Goal: Task Accomplishment & Management: Use online tool/utility

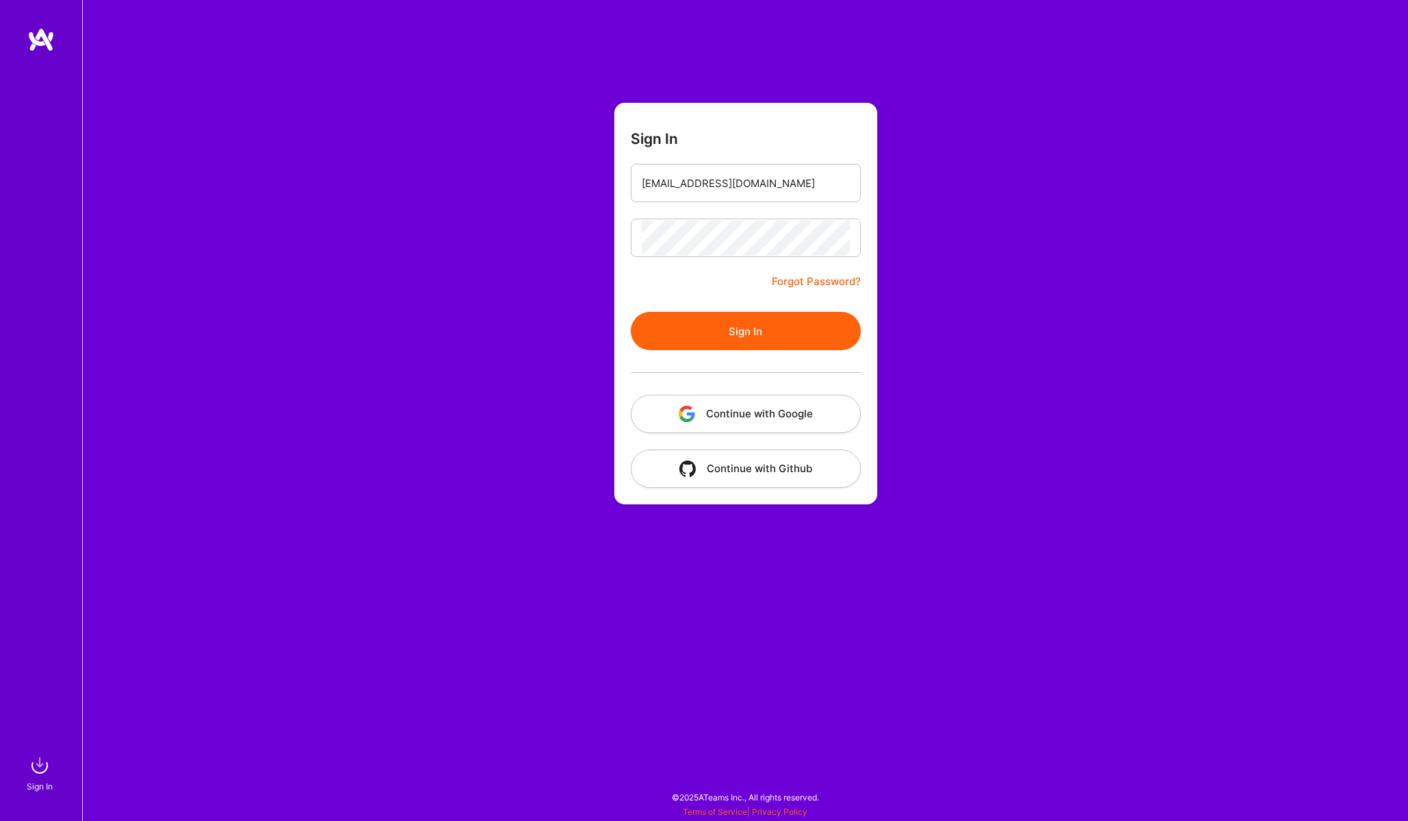
click at [749, 338] on button "Sign In" at bounding box center [746, 331] width 230 height 38
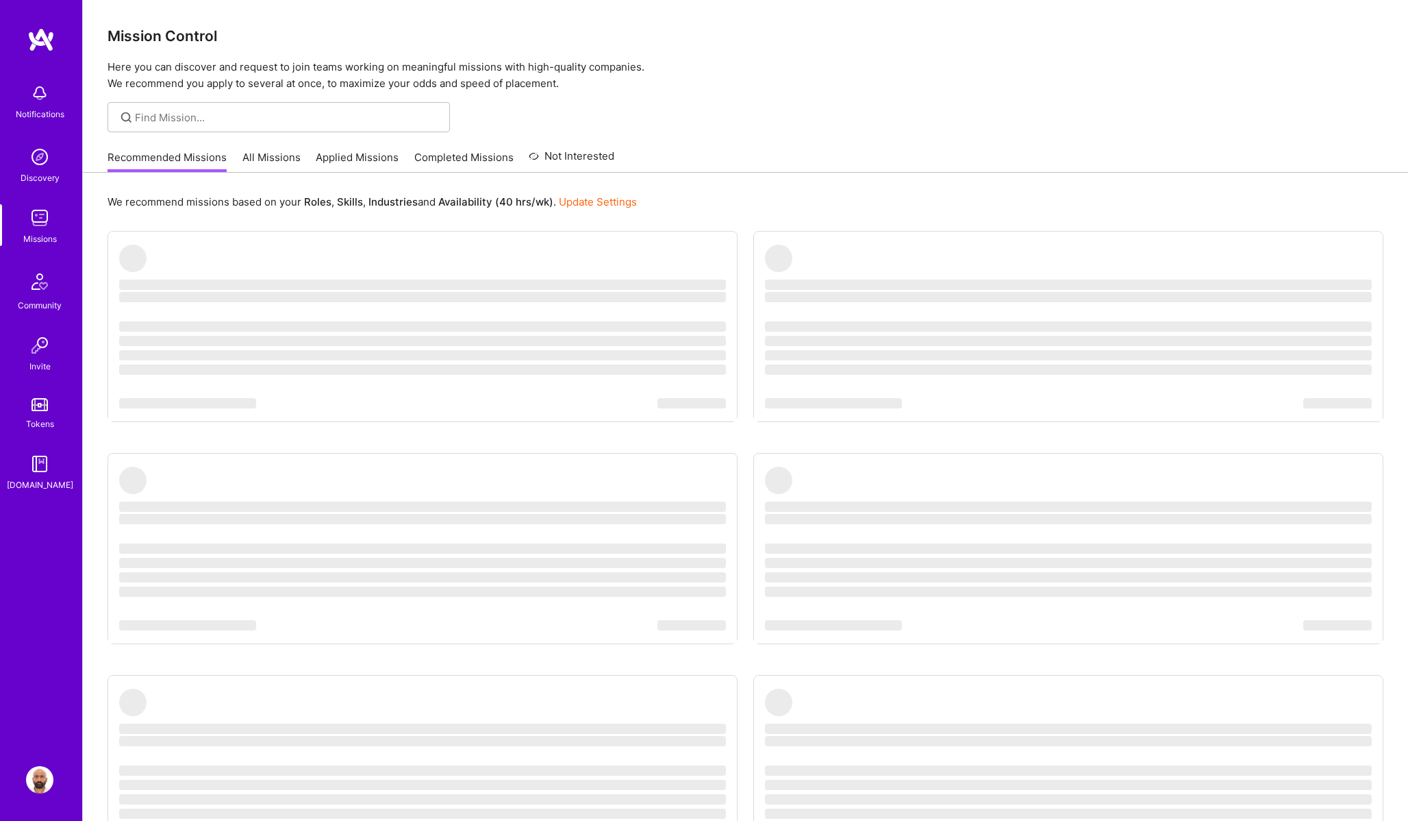
click at [40, 97] on img at bounding box center [39, 92] width 27 height 27
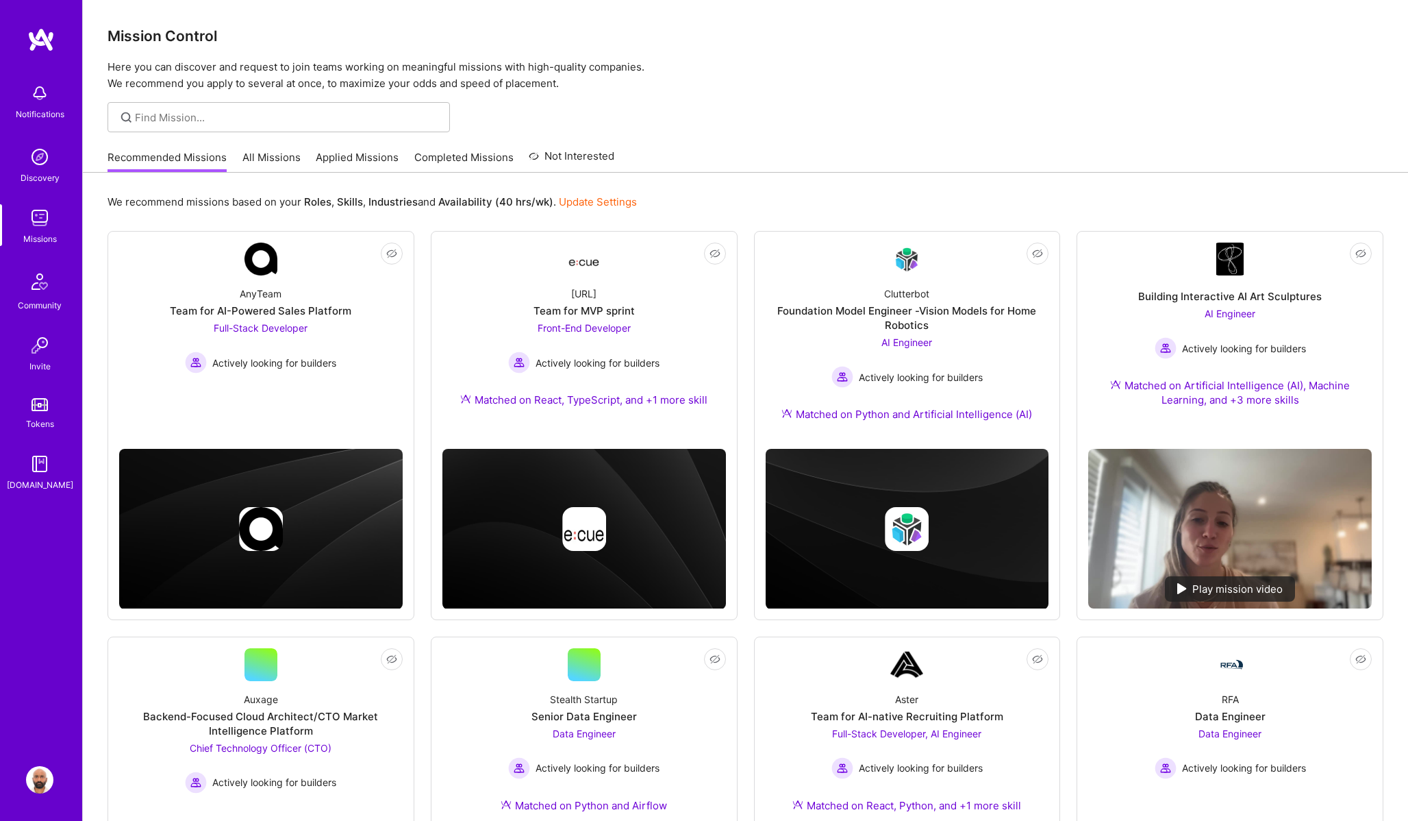
click at [751, 93] on div "Notifications Discovery Missions Community Invite Tokens [DOMAIN_NAME] Profile …" at bounding box center [704, 518] width 1408 height 1037
click at [271, 161] on link "All Missions" at bounding box center [271, 161] width 58 height 23
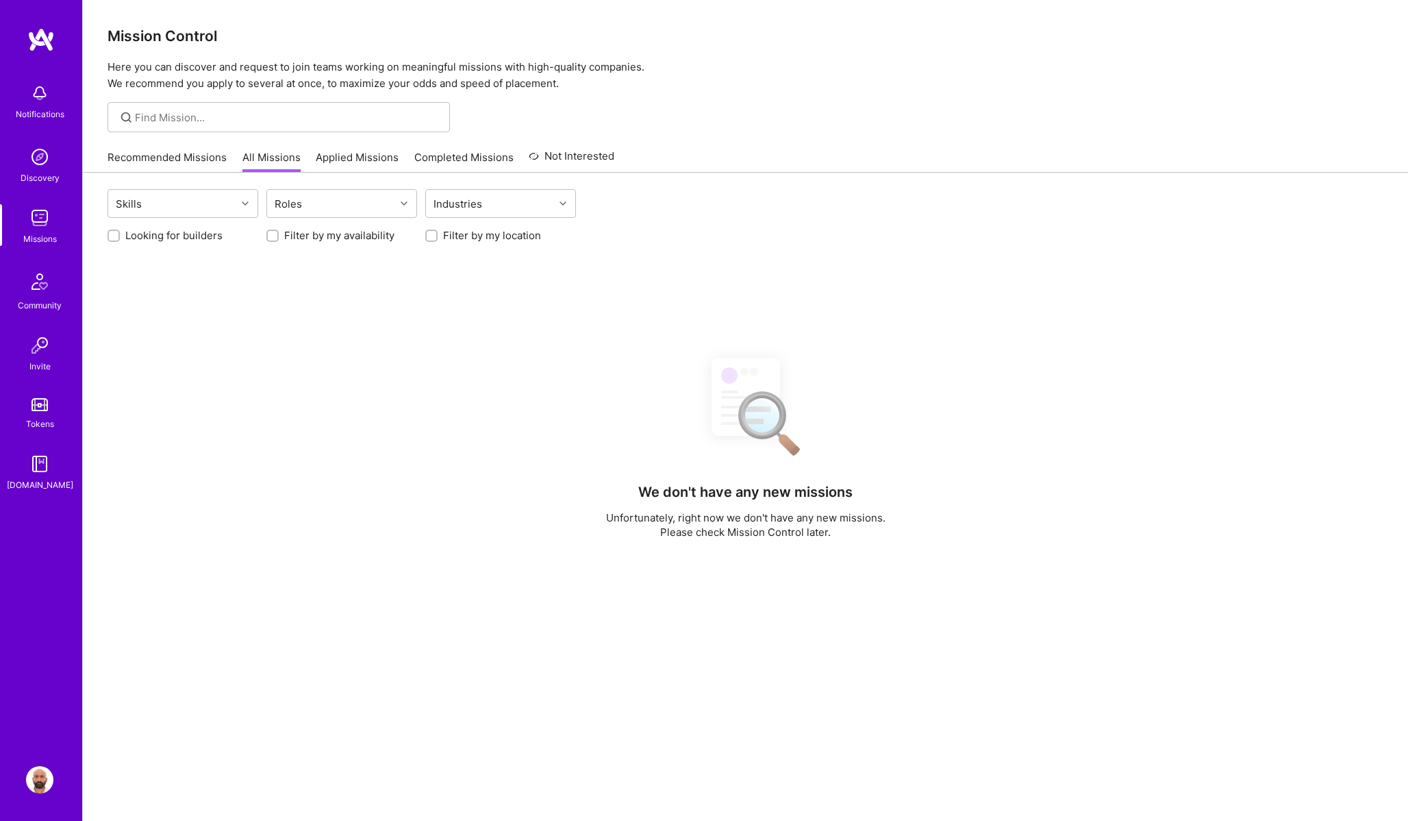
click at [355, 159] on link "Applied Missions" at bounding box center [357, 161] width 83 height 23
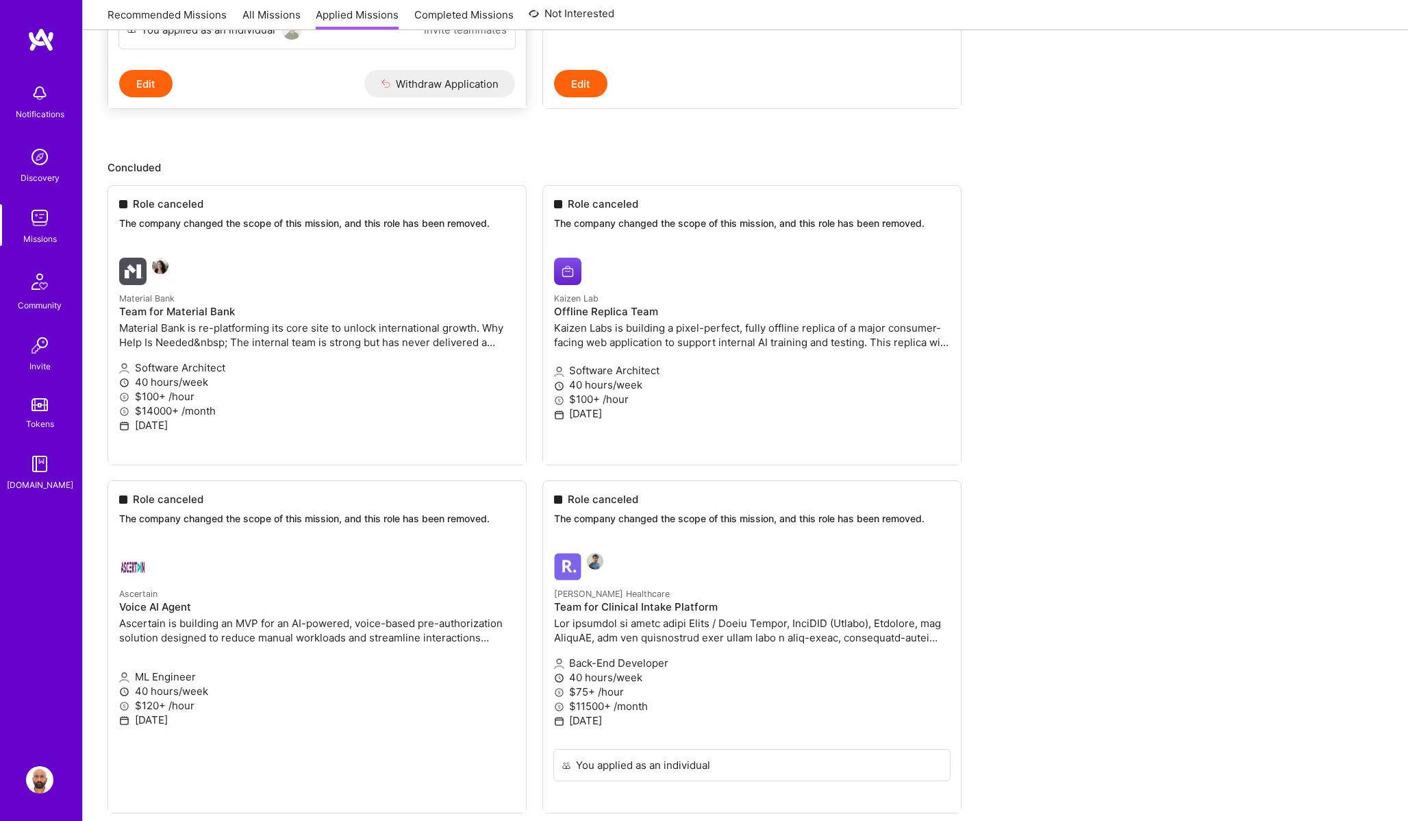
scroll to position [574, 0]
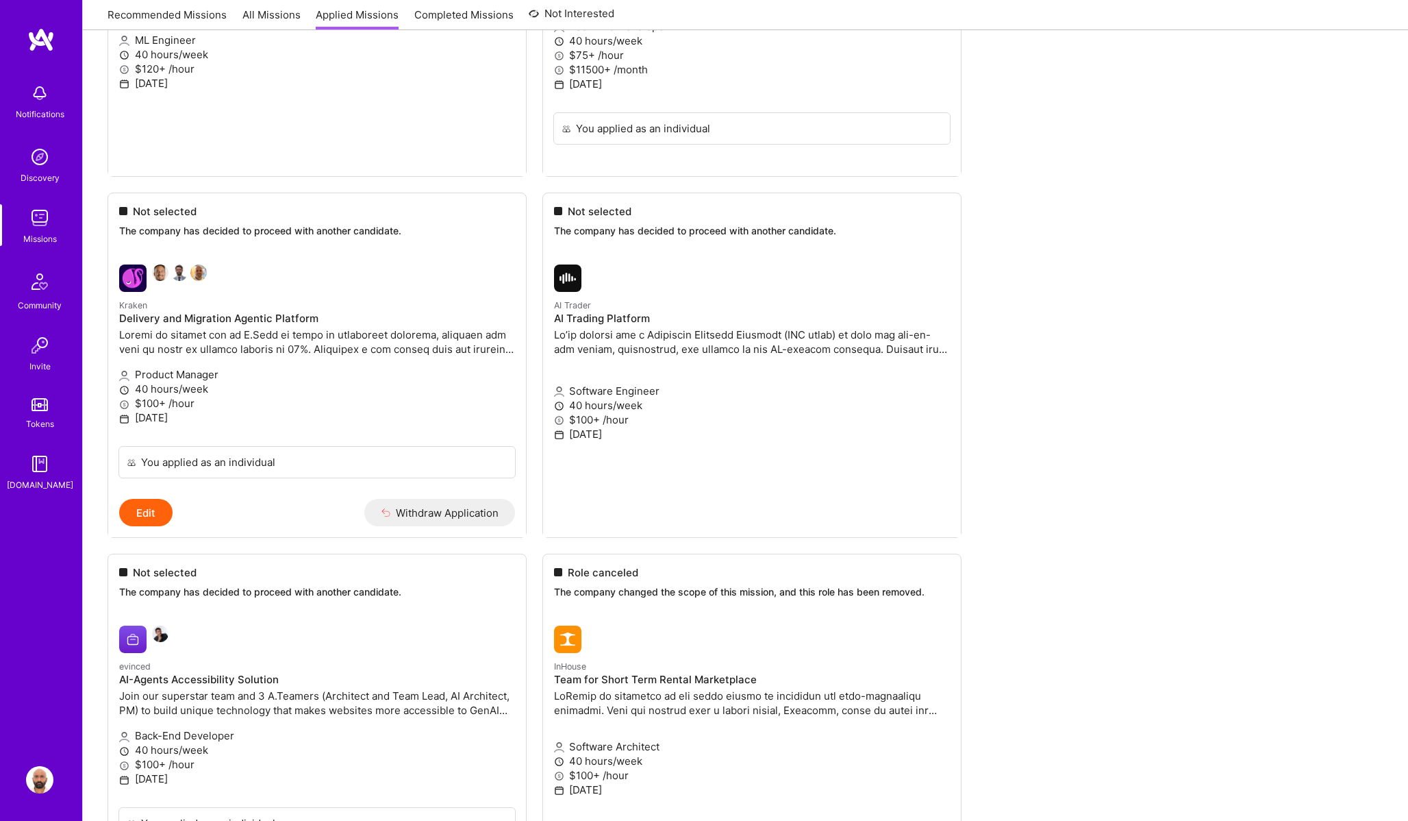
scroll to position [1149, 0]
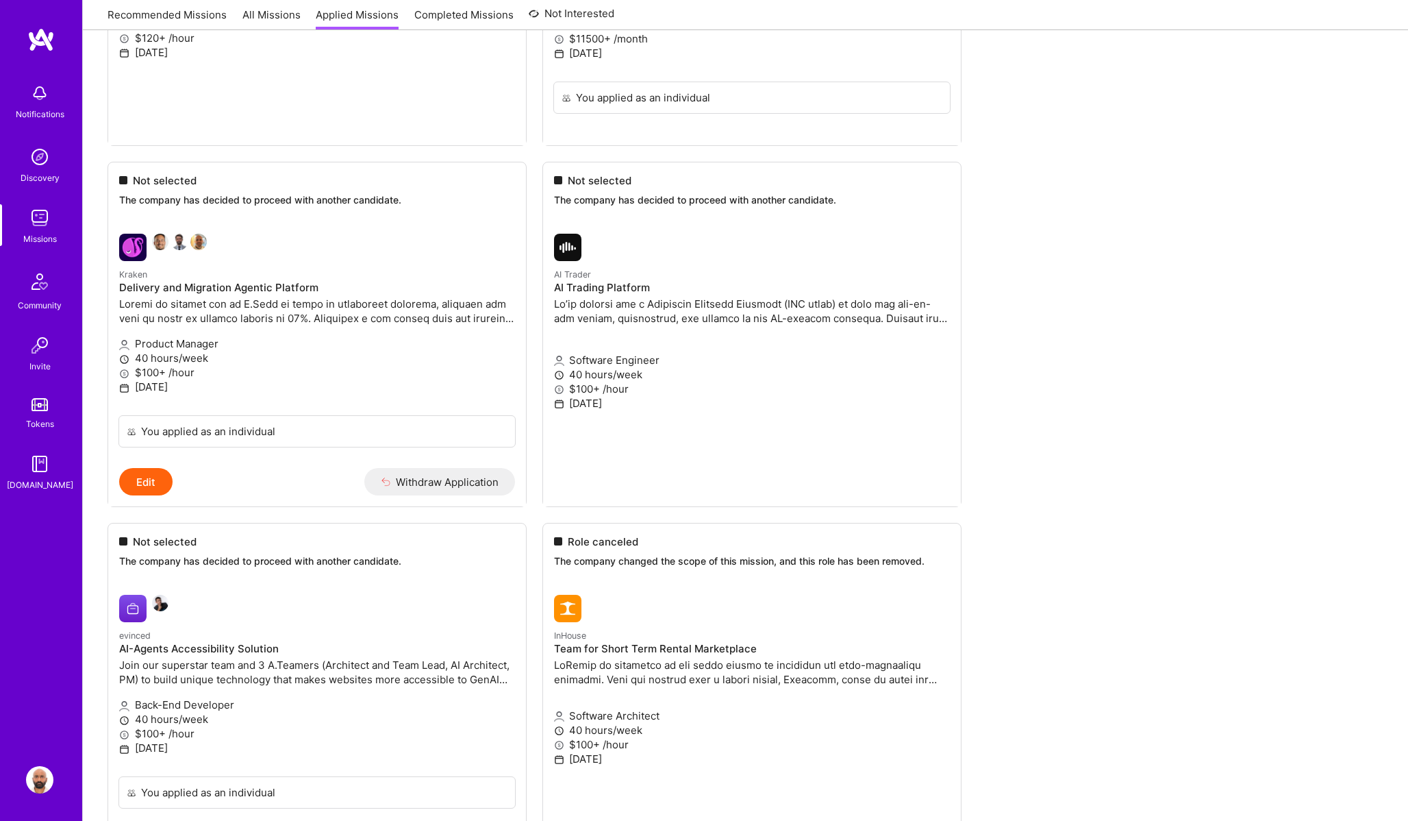
click at [48, 99] on img at bounding box center [39, 92] width 27 height 27
click at [37, 153] on img at bounding box center [39, 156] width 27 height 27
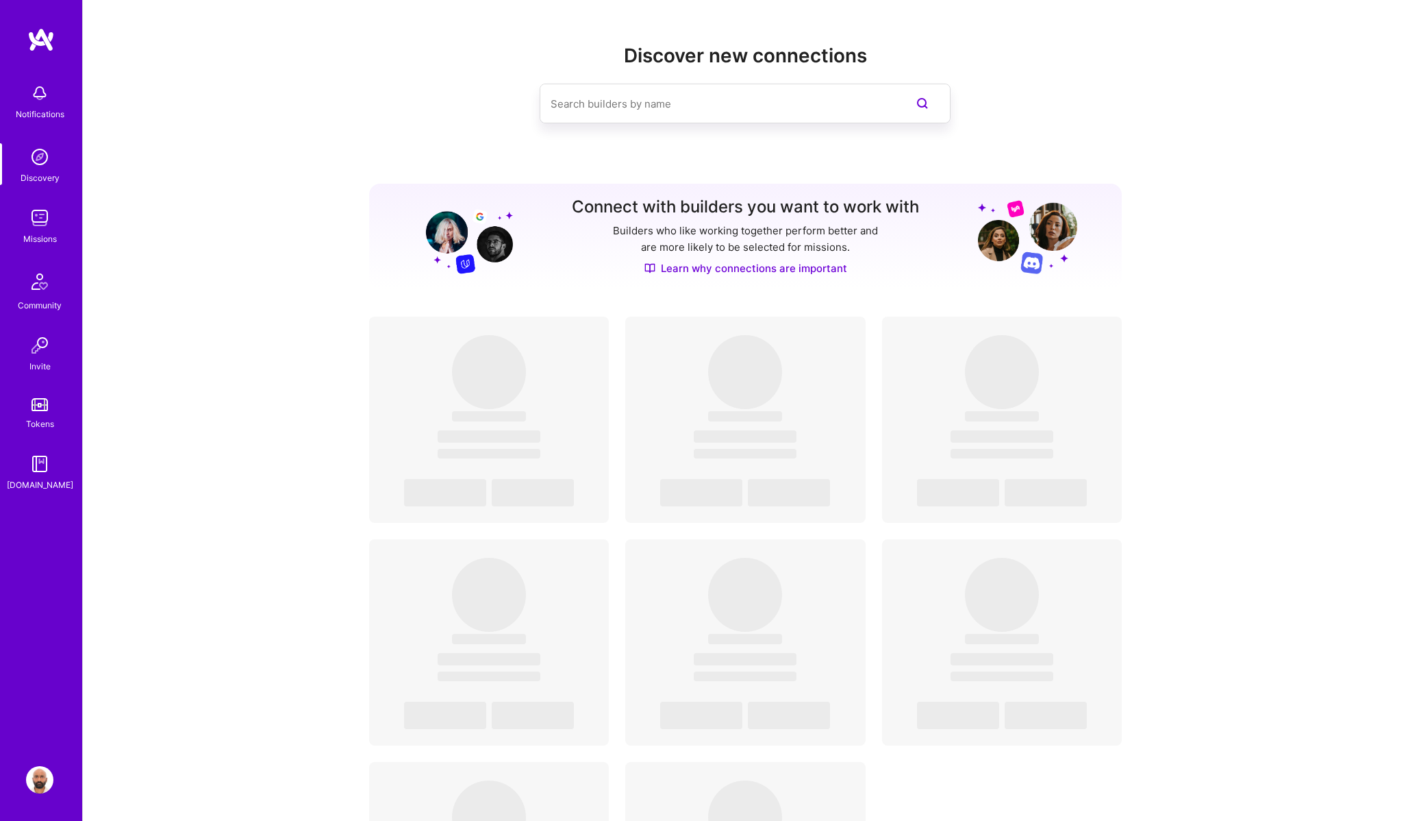
click at [44, 36] on img at bounding box center [40, 39] width 27 height 25
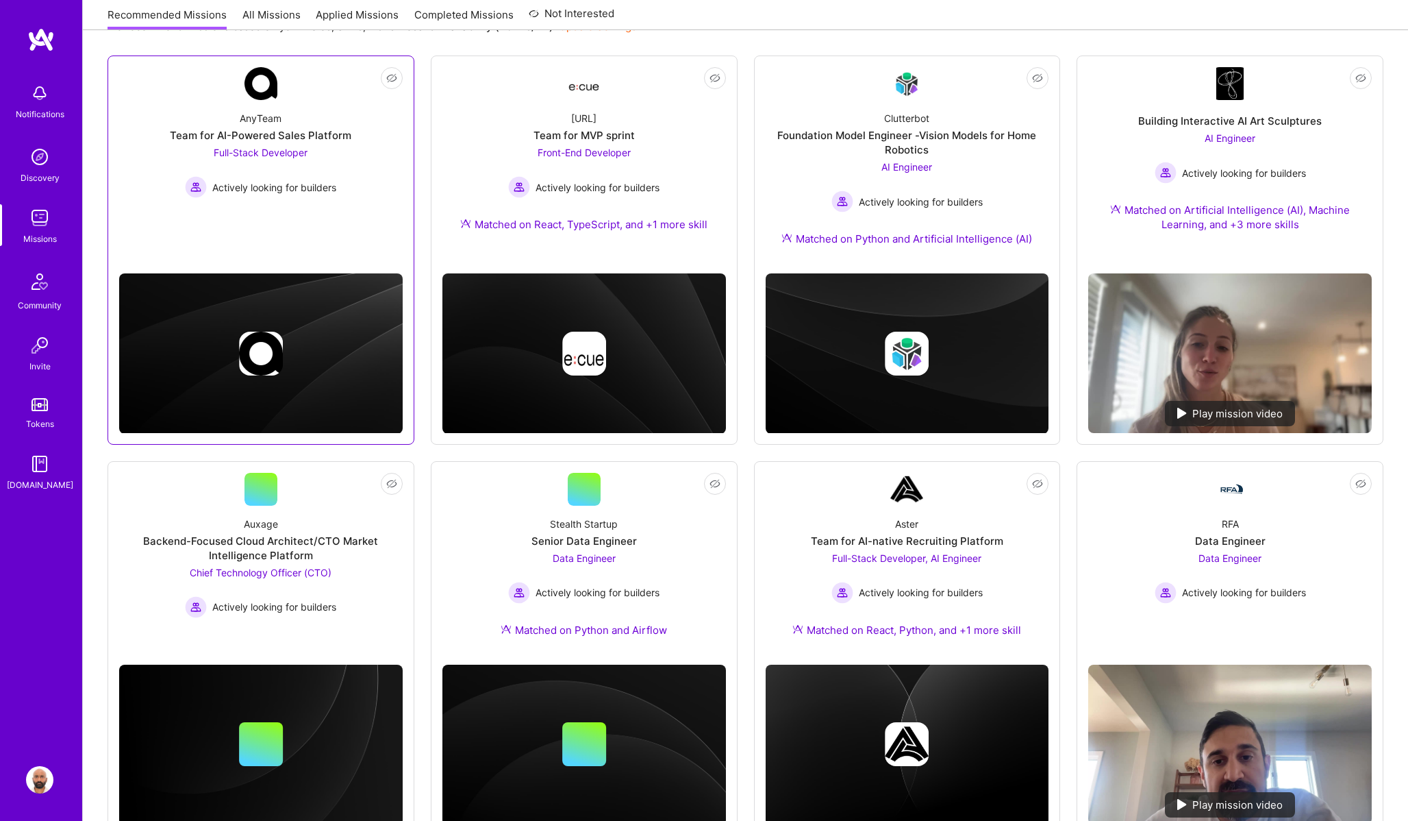
scroll to position [223, 0]
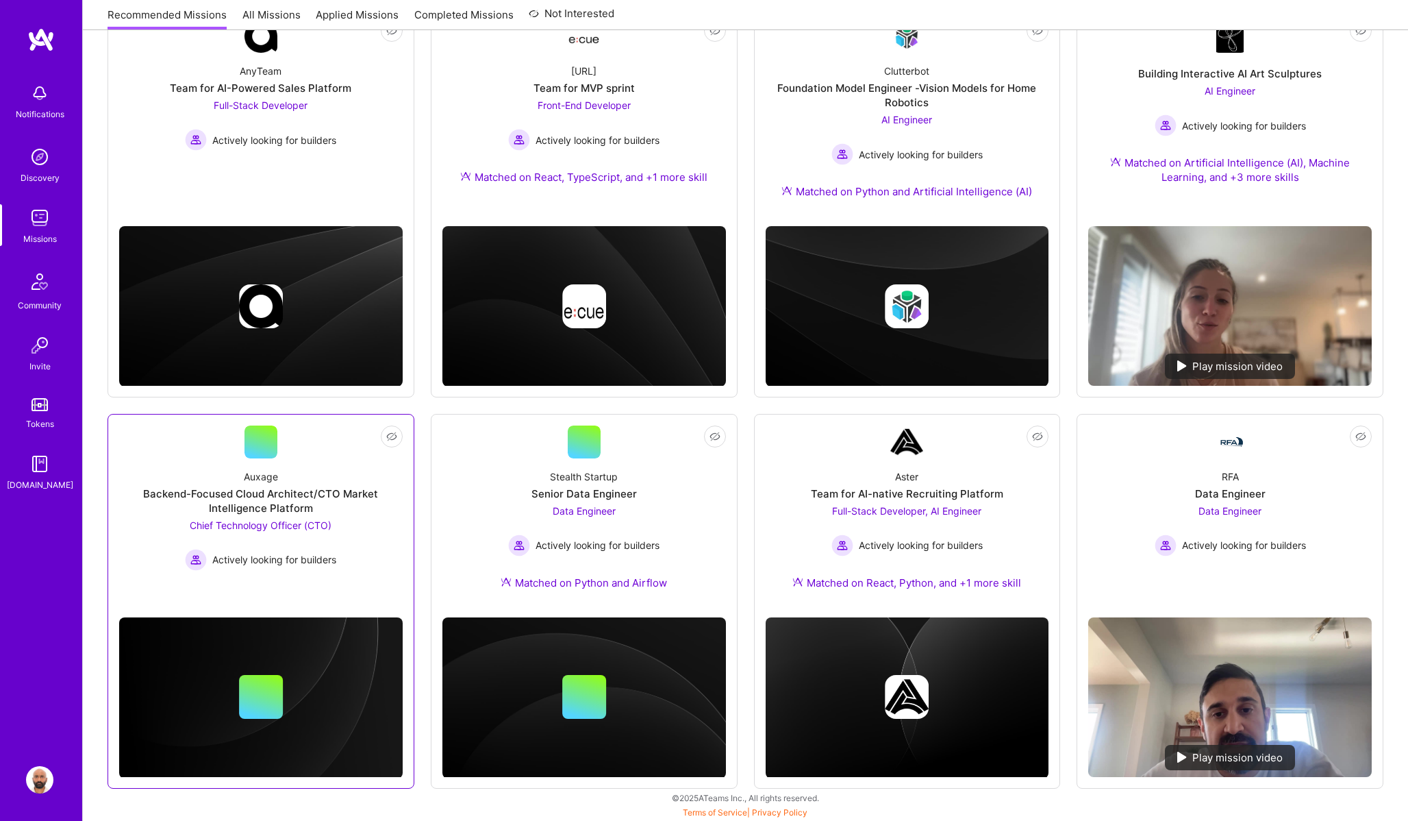
click at [275, 503] on div "Backend-Focused Cloud Architect/CTO Market Intelligence Platform" at bounding box center [261, 500] width 284 height 29
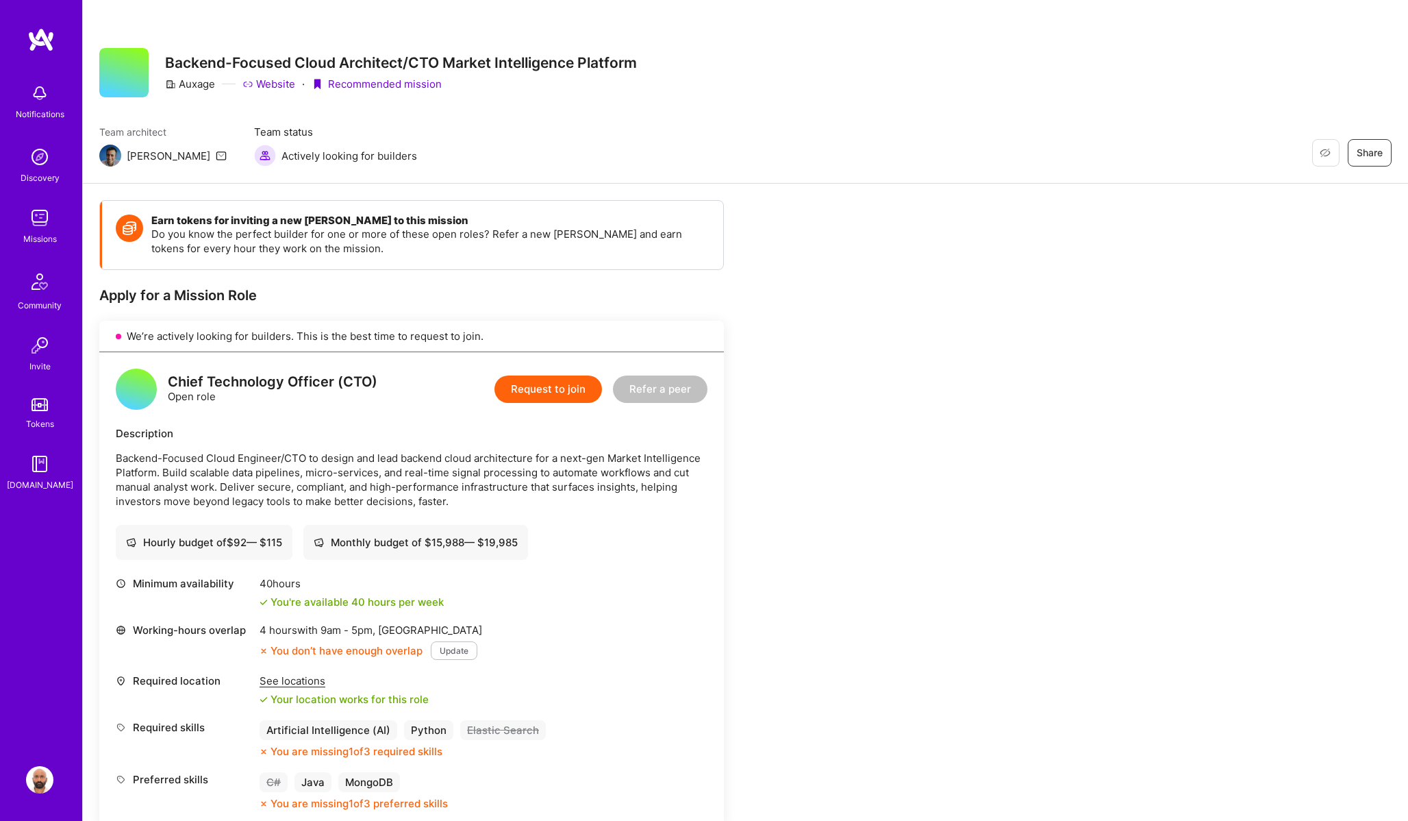
click at [36, 98] on img at bounding box center [39, 92] width 27 height 27
